Goal: Task Accomplishment & Management: Manage account settings

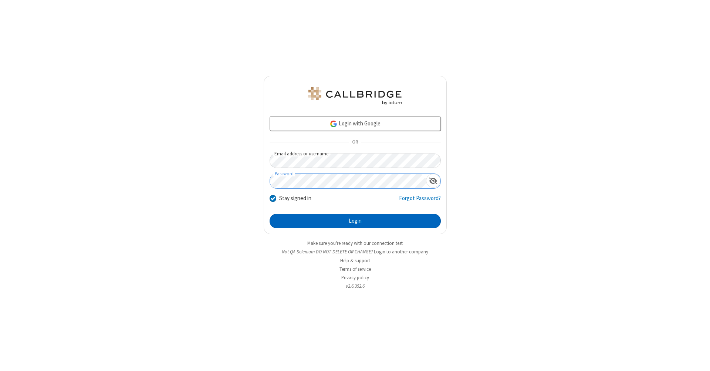
click at [355, 221] on button "Login" at bounding box center [355, 221] width 171 height 15
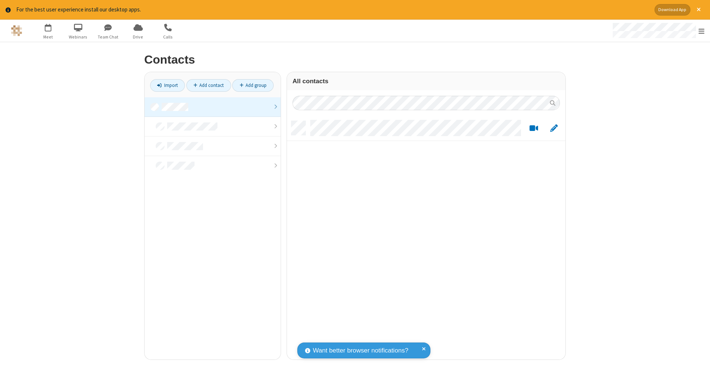
scroll to position [6, 6]
click at [213, 106] on link at bounding box center [213, 107] width 136 height 20
click at [209, 85] on link "Add contact" at bounding box center [208, 85] width 45 height 13
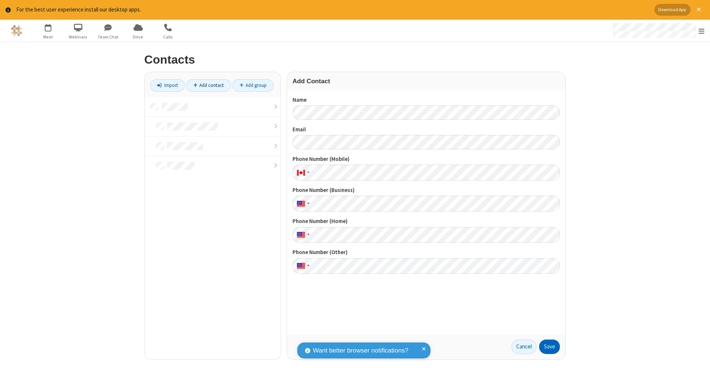
click at [549, 346] on button "Save" at bounding box center [549, 346] width 21 height 15
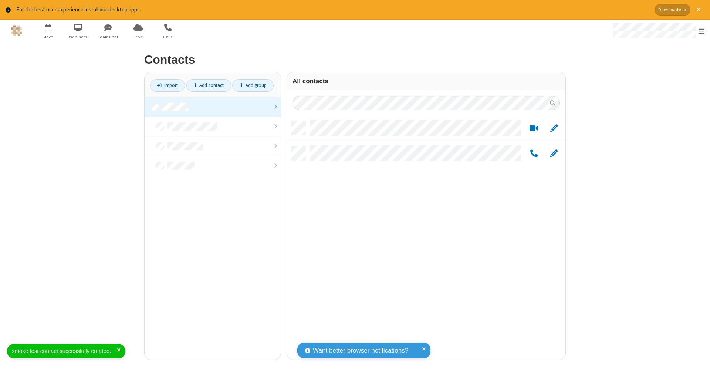
scroll to position [238, 273]
click at [209, 85] on link "Add contact" at bounding box center [208, 85] width 45 height 13
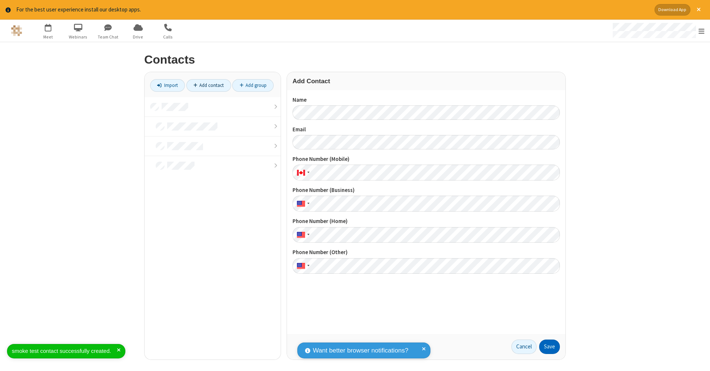
click at [549, 346] on button "Save" at bounding box center [549, 346] width 21 height 15
